Goal: Information Seeking & Learning: Learn about a topic

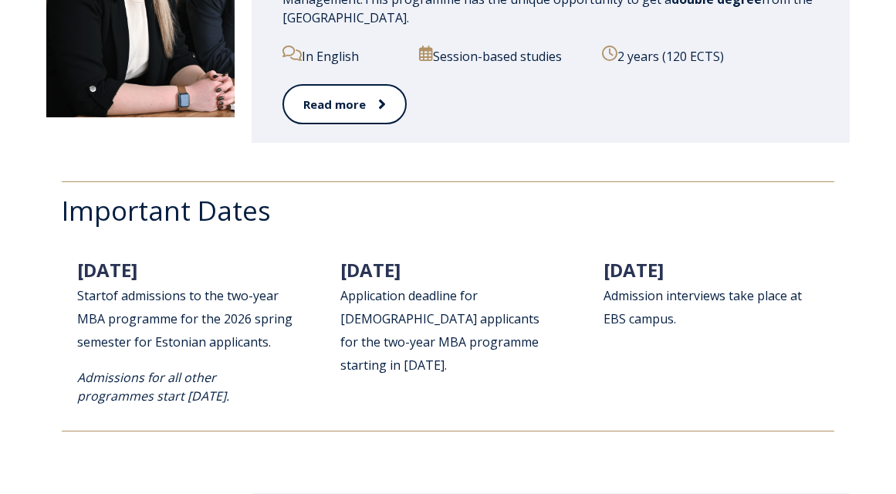
scroll to position [1924, 0]
click at [184, 370] on icon "Admissions for all other programmes start February 2026." at bounding box center [153, 387] width 152 height 35
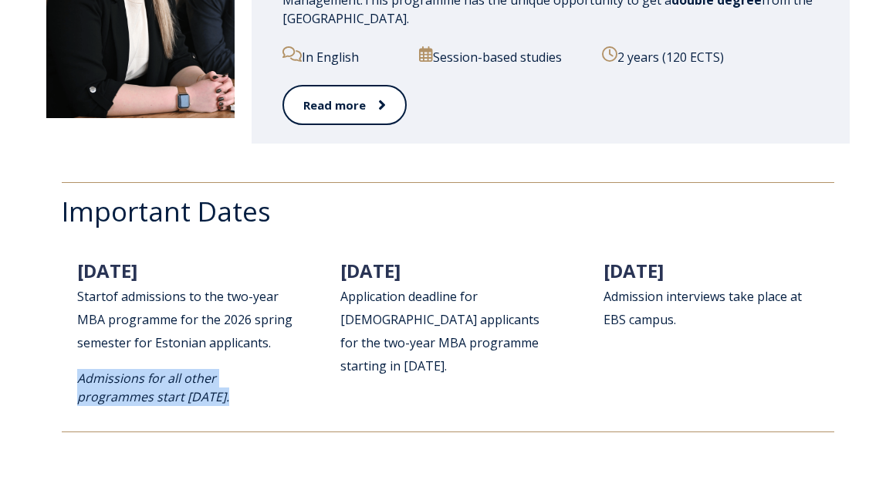
click at [185, 370] on icon "Admissions for all other programmes start February 2026." at bounding box center [153, 387] width 152 height 35
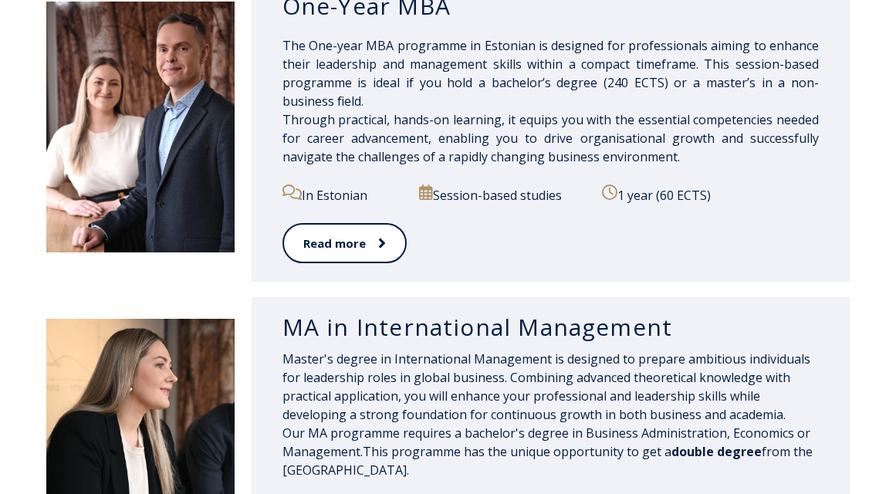
scroll to position [1615, 0]
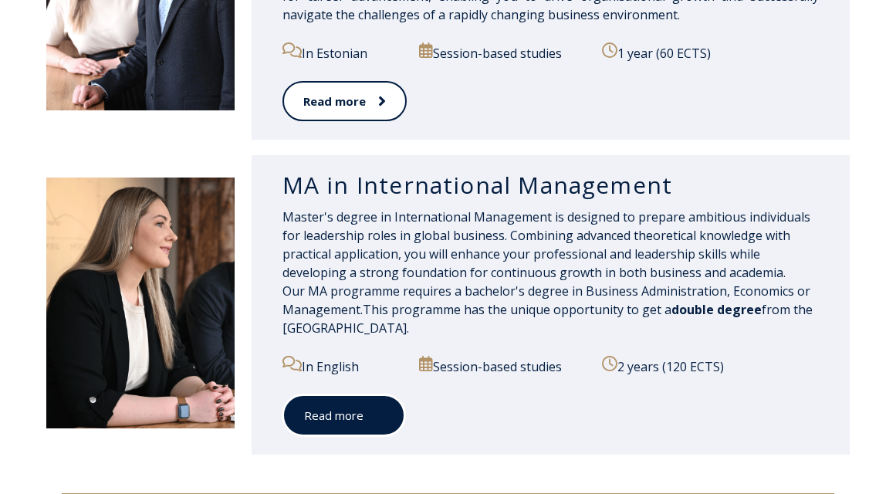
click at [367, 407] on span at bounding box center [373, 414] width 20 height 15
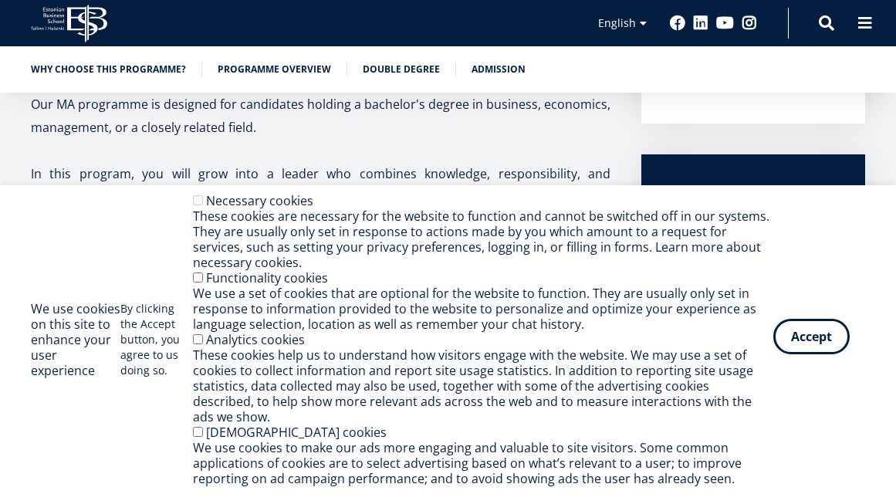
click at [810, 346] on button "Accept" at bounding box center [811, 336] width 76 height 35
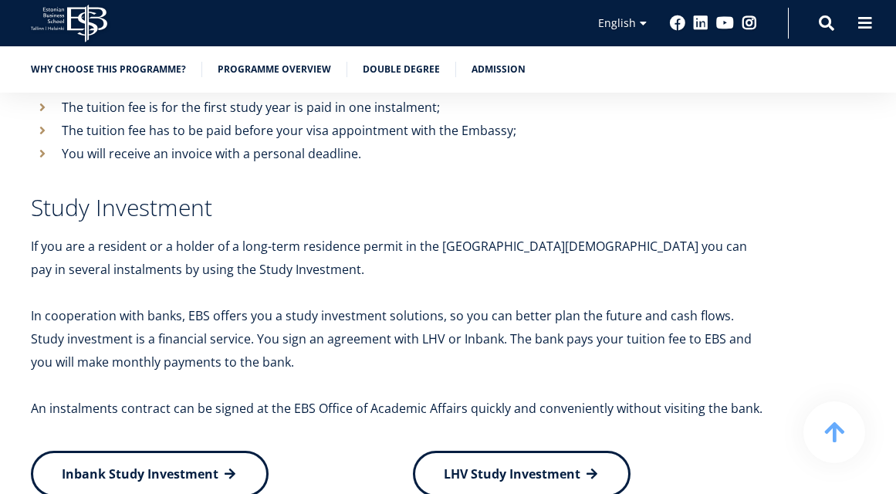
scroll to position [6557, 0]
